Goal: Check status

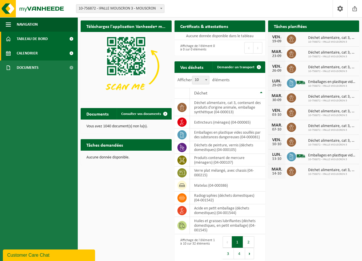
click at [35, 57] on span "Calendrier" at bounding box center [27, 53] width 21 height 14
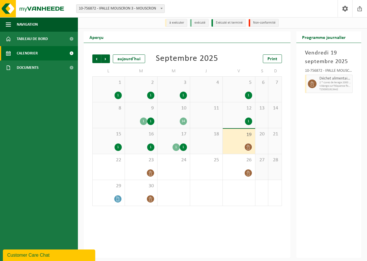
click at [206, 146] on div "18" at bounding box center [206, 141] width 32 height 26
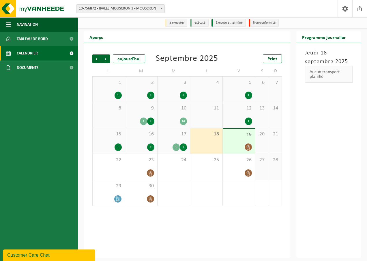
click at [225, 144] on div "19" at bounding box center [239, 141] width 32 height 25
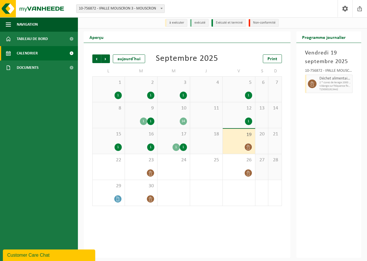
click at [120, 94] on div "1" at bounding box center [117, 95] width 7 height 7
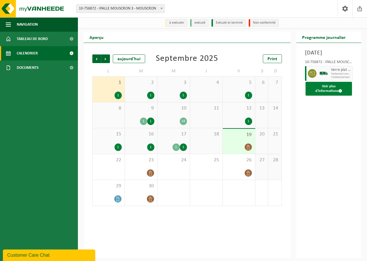
click at [317, 96] on button "Voir plus d'informations" at bounding box center [328, 89] width 47 height 14
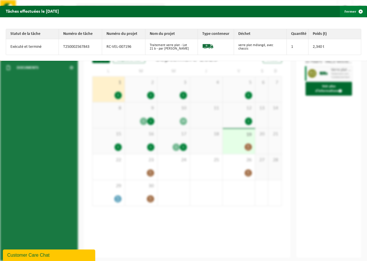
click at [340, 13] on button "Fermer" at bounding box center [353, 12] width 27 height 12
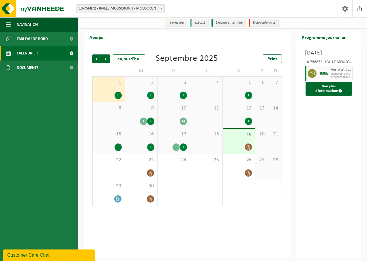
click at [328, 81] on div at bounding box center [324, 73] width 12 height 15
click at [328, 96] on button "Voir plus d'informations" at bounding box center [328, 89] width 47 height 14
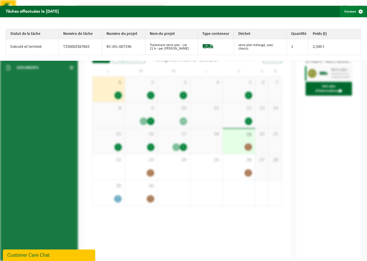
click at [346, 13] on button "Fermer" at bounding box center [353, 12] width 27 height 12
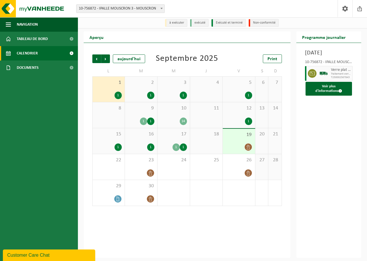
click at [141, 120] on div "1" at bounding box center [143, 121] width 7 height 7
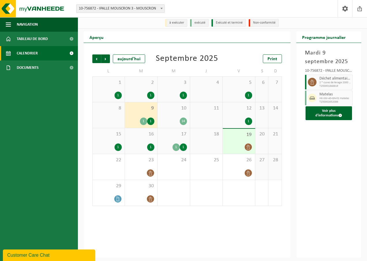
click at [324, 102] on span "T250002652086" at bounding box center [335, 101] width 32 height 3
click at [335, 117] on button "Voir plus d'informations" at bounding box center [328, 113] width 47 height 14
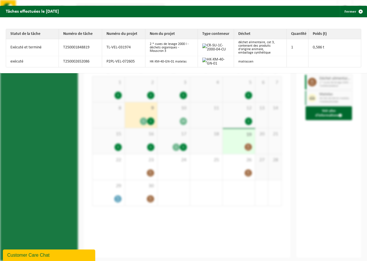
click at [70, 148] on div "Tâches effectuées le 2025-09-09 Fermer Statut de la tâche Numéro de tâche Numér…" at bounding box center [183, 130] width 367 height 261
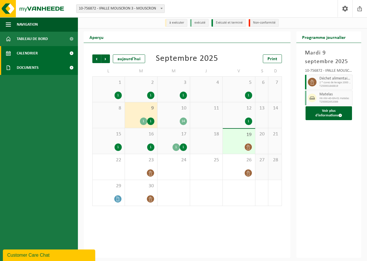
click at [20, 69] on span "Documents" at bounding box center [28, 68] width 22 height 14
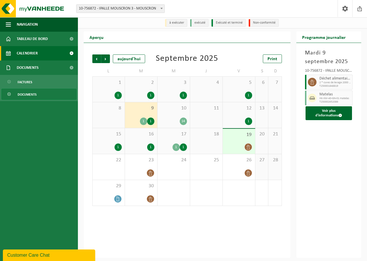
click at [25, 96] on span "Documents" at bounding box center [27, 94] width 19 height 11
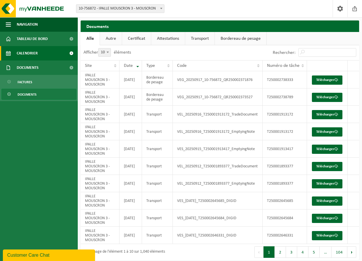
click at [21, 55] on span "Calendrier" at bounding box center [27, 53] width 21 height 14
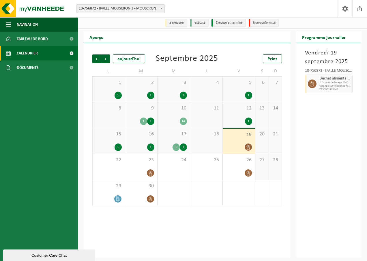
click at [136, 117] on div "9 1 1" at bounding box center [141, 115] width 32 height 26
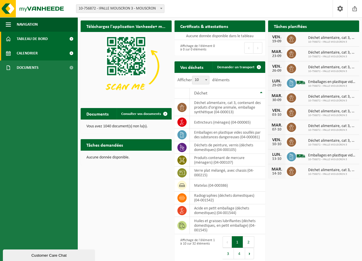
click at [31, 48] on span "Calendrier" at bounding box center [27, 53] width 21 height 14
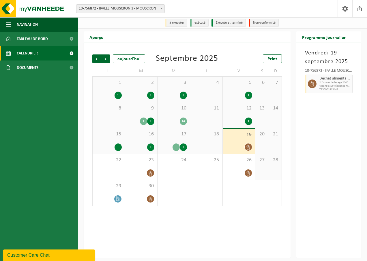
click at [150, 114] on div "9 1 1" at bounding box center [141, 115] width 32 height 26
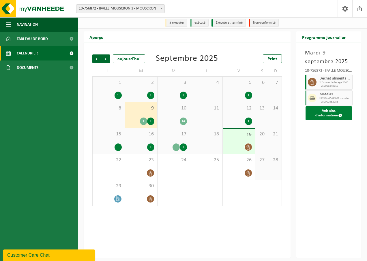
click at [328, 112] on button "Voir plus d'informations" at bounding box center [328, 113] width 47 height 14
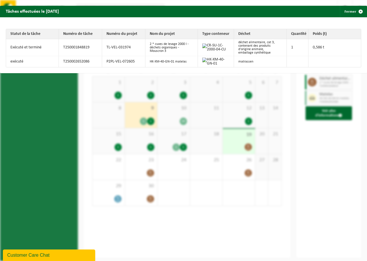
click at [316, 150] on div "Tâches effectuées le 2025-09-09 Fermer Statut de la tâche Numéro de tâche Numér…" at bounding box center [183, 130] width 367 height 261
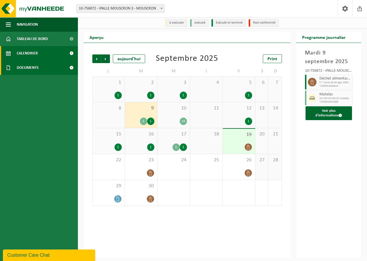
click at [22, 68] on span "Documents" at bounding box center [28, 68] width 22 height 14
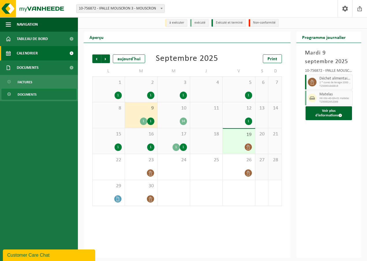
click at [31, 96] on span "Documents" at bounding box center [27, 94] width 19 height 11
